Goal: Task Accomplishment & Management: Use online tool/utility

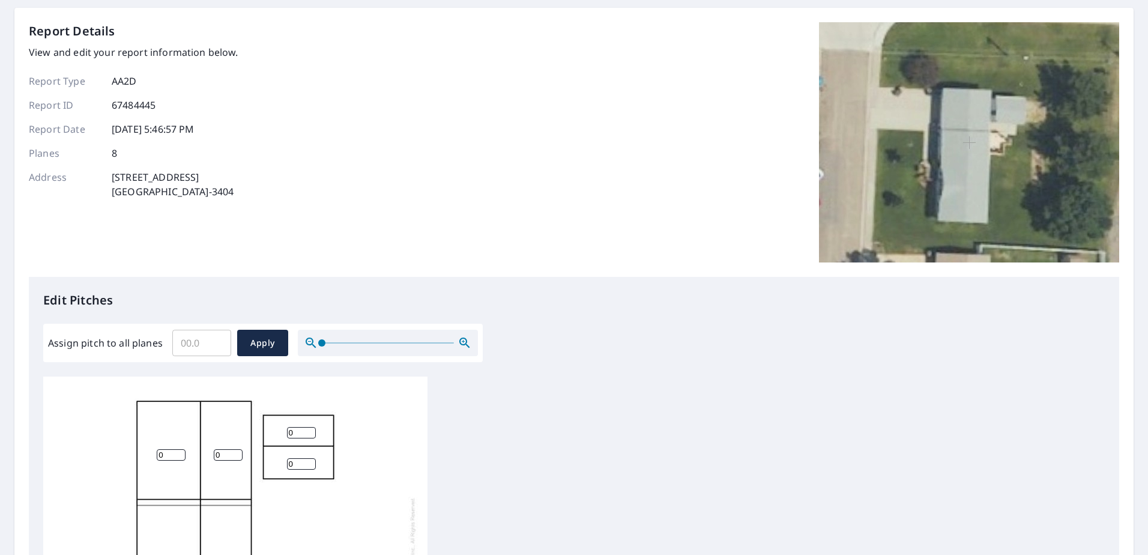
scroll to position [180, 0]
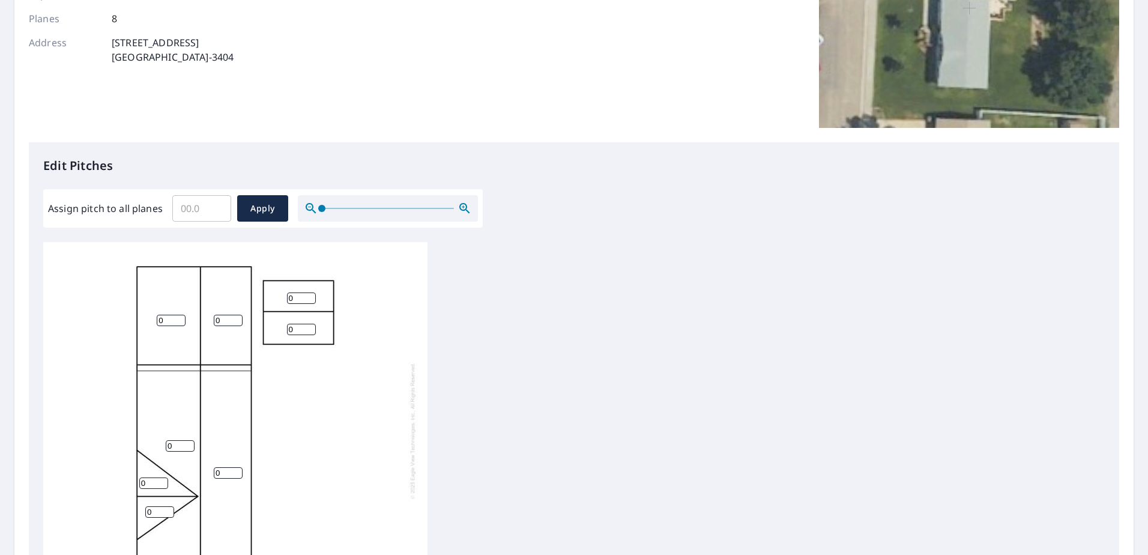
click at [193, 210] on input "Assign pitch to all planes" at bounding box center [201, 209] width 59 height 34
type input "3"
click at [277, 198] on button "Apply" at bounding box center [262, 208] width 51 height 26
type input "3"
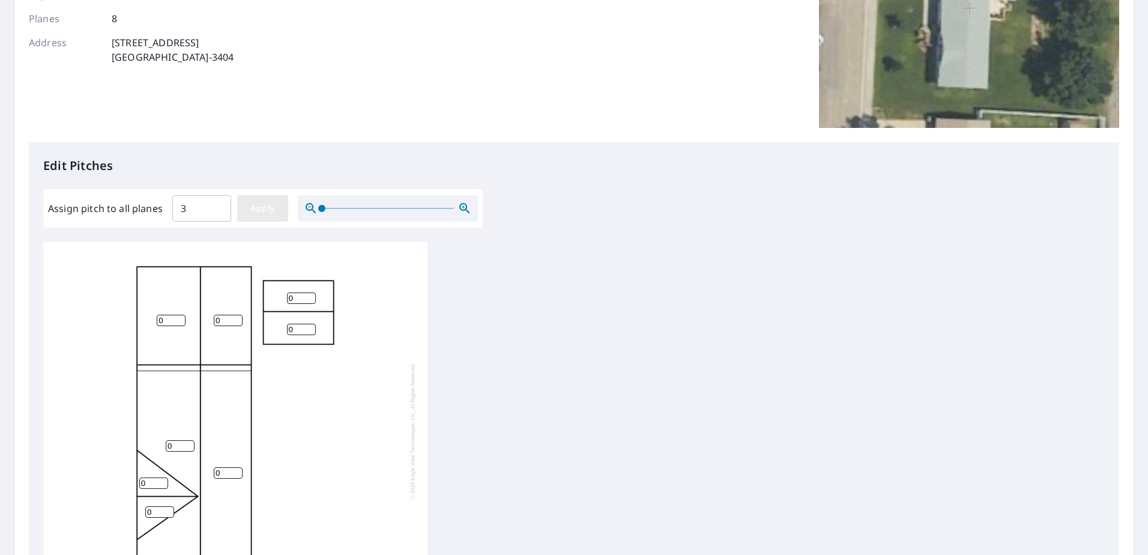
type input "3"
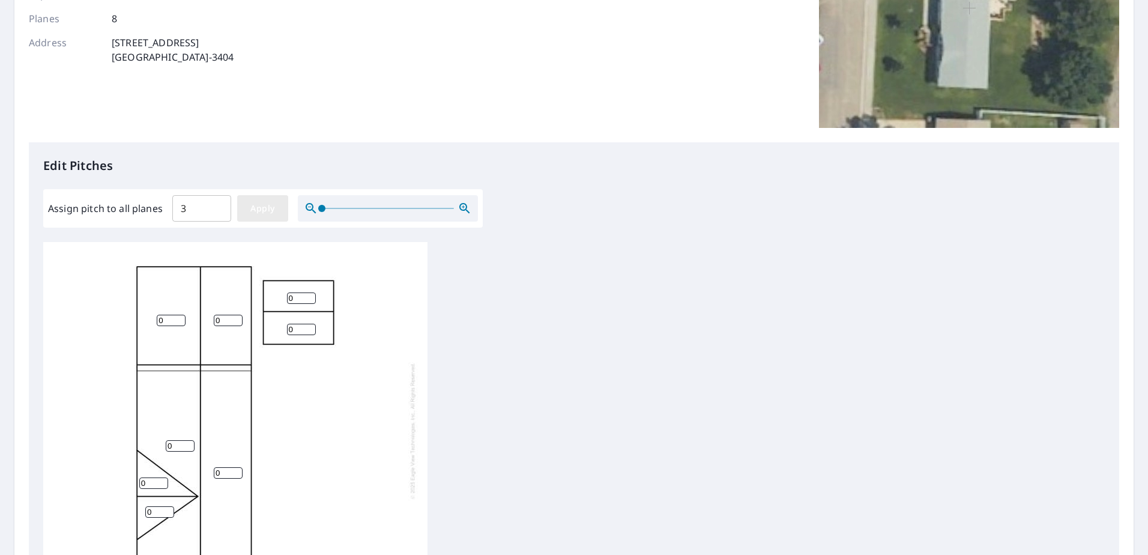
type input "3"
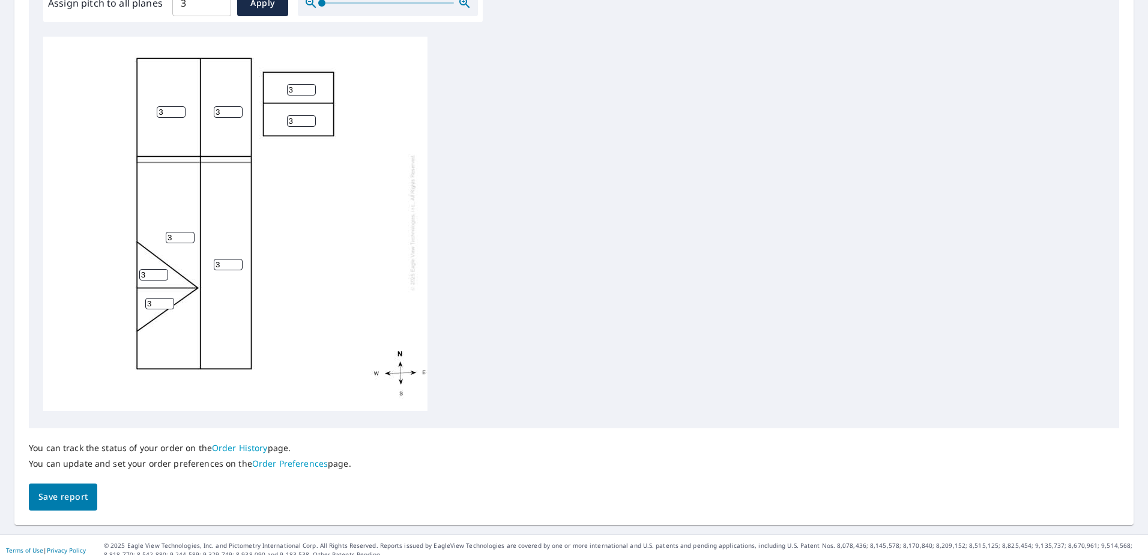
scroll to position [396, 0]
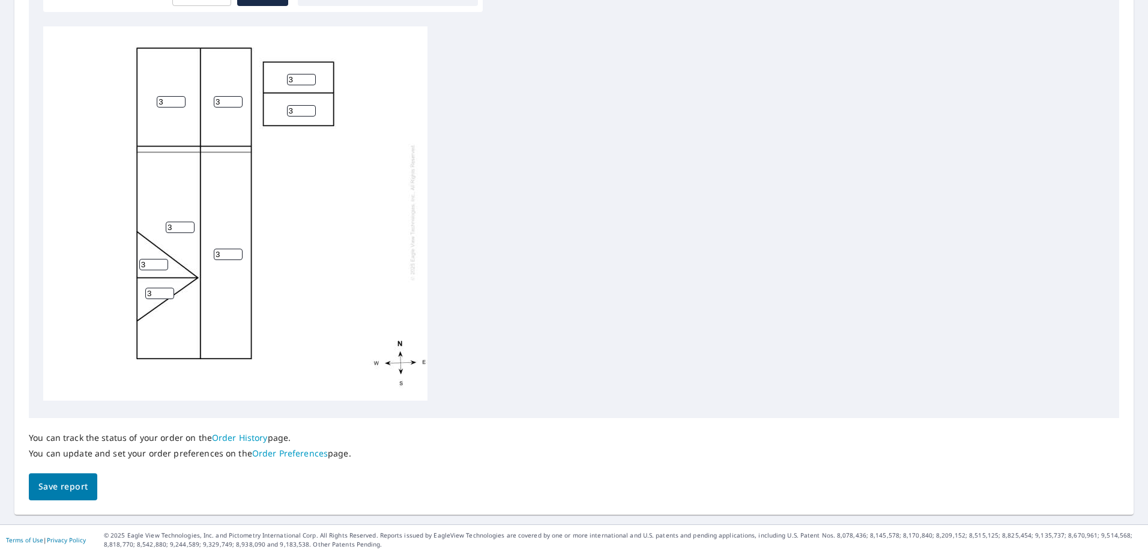
click at [39, 496] on button "Save report" at bounding box center [63, 486] width 68 height 27
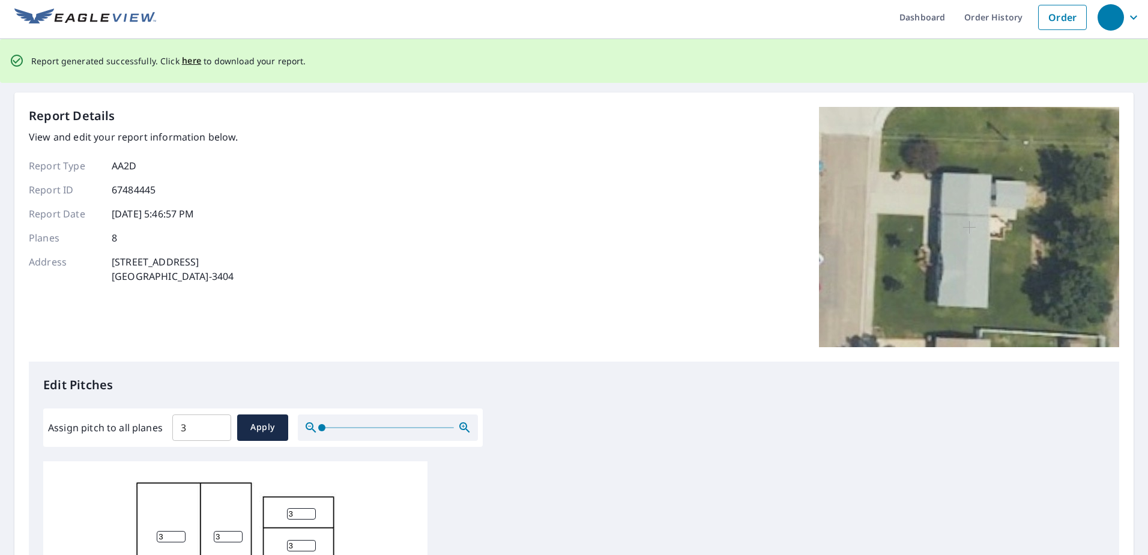
scroll to position [0, 0]
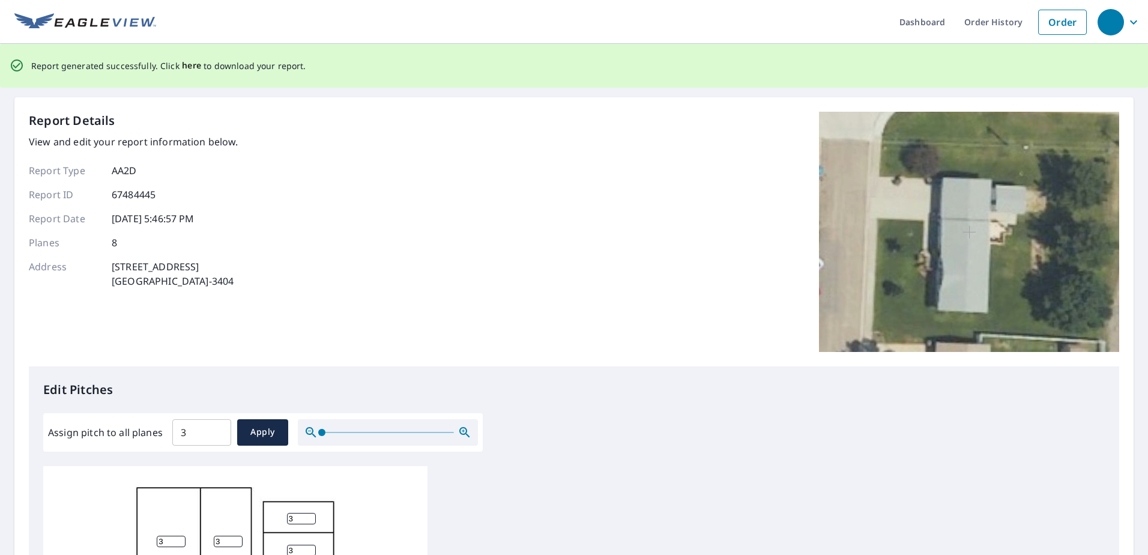
click at [183, 64] on span "here" at bounding box center [192, 65] width 20 height 15
click at [186, 67] on span "here" at bounding box center [192, 65] width 20 height 15
